Goal: Task Accomplishment & Management: Use online tool/utility

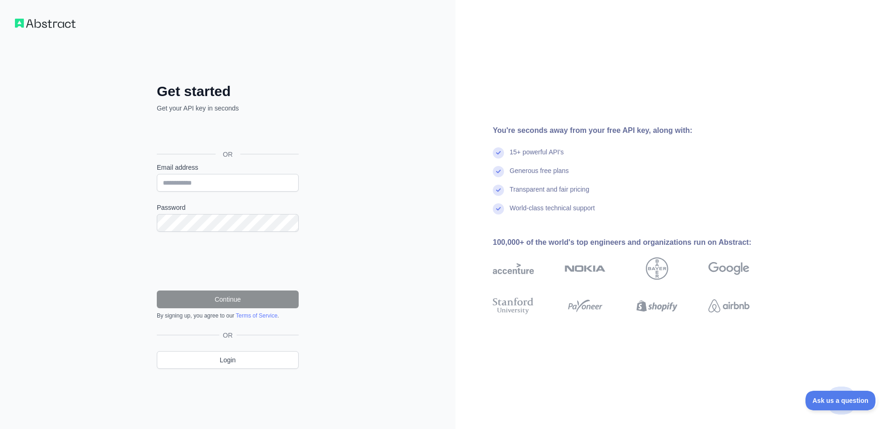
click at [224, 131] on div "تسجيل الدخول باستخدام حساب Google (يفتح الرابط في علامة تبويب جديدة)" at bounding box center [227, 133] width 140 height 21
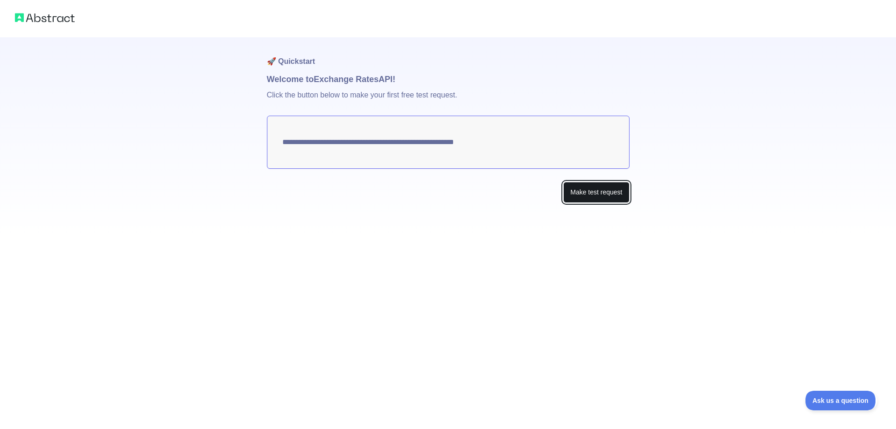
click at [590, 196] on button "Make test request" at bounding box center [596, 192] width 66 height 21
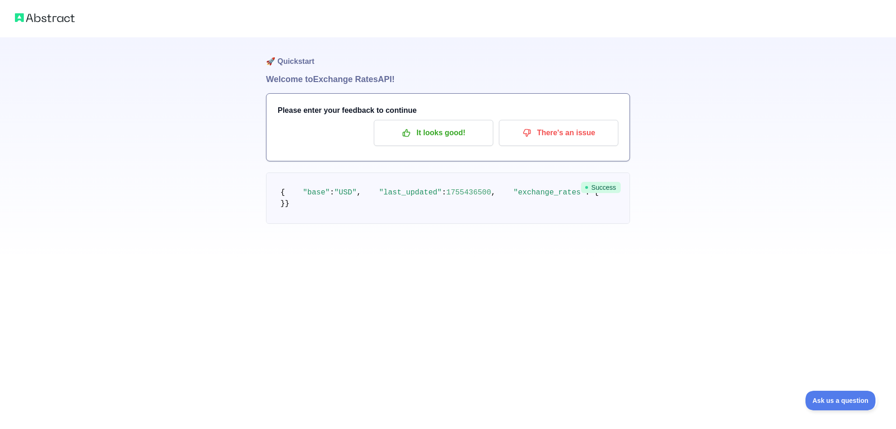
click at [605, 191] on span "Success" at bounding box center [601, 187] width 40 height 11
click at [448, 133] on p "It looks good!" at bounding box center [433, 133] width 105 height 16
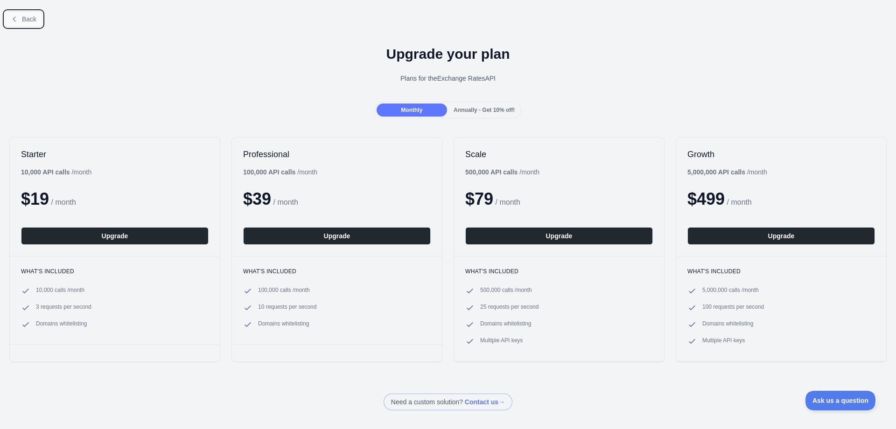
click at [27, 21] on span "Back" at bounding box center [29, 18] width 14 height 7
